Goal: Information Seeking & Learning: Find specific fact

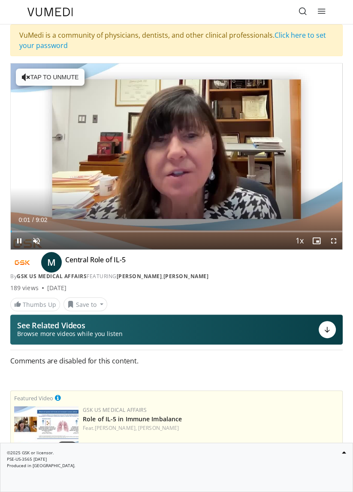
click at [34, 83] on div "10 seconds Tap to unmute" at bounding box center [177, 156] width 332 height 186
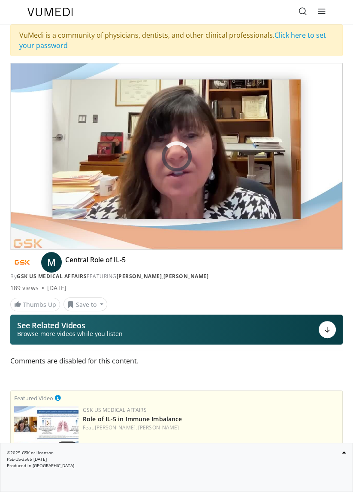
click at [295, 9] on link at bounding box center [302, 11] width 17 height 17
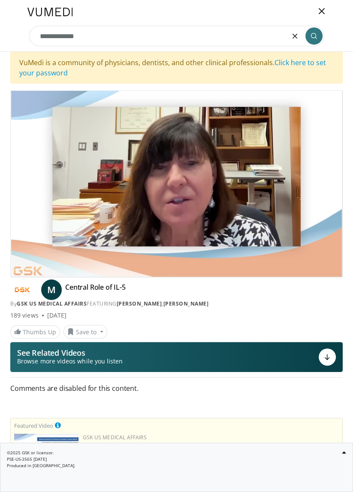
type input "**********"
click at [316, 42] on button "submit" at bounding box center [313, 35] width 17 height 17
